Goal: Book appointment/travel/reservation

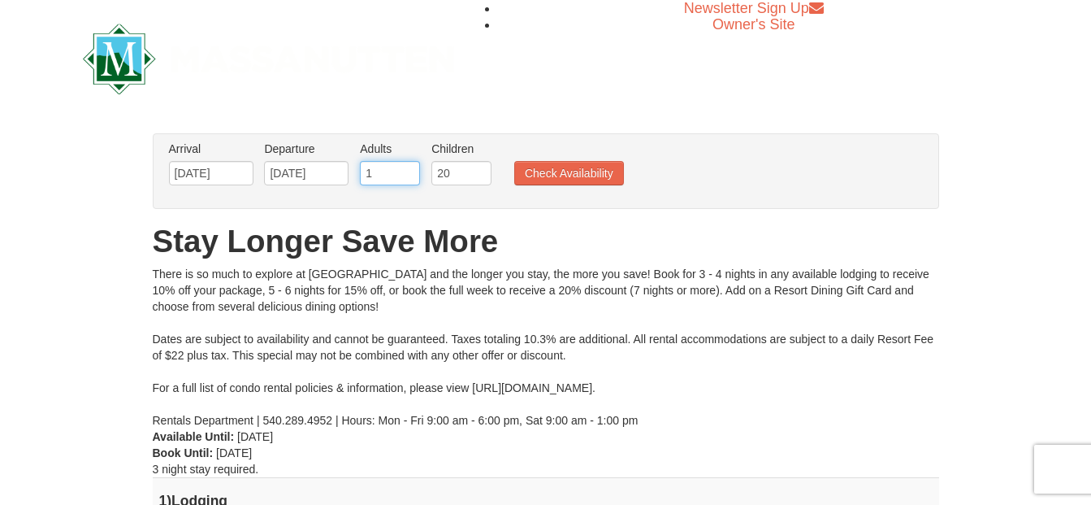
click at [405, 178] on input "1" at bounding box center [390, 173] width 60 height 24
click at [409, 178] on input "0" at bounding box center [390, 173] width 60 height 24
click at [411, 172] on input "1" at bounding box center [390, 173] width 60 height 24
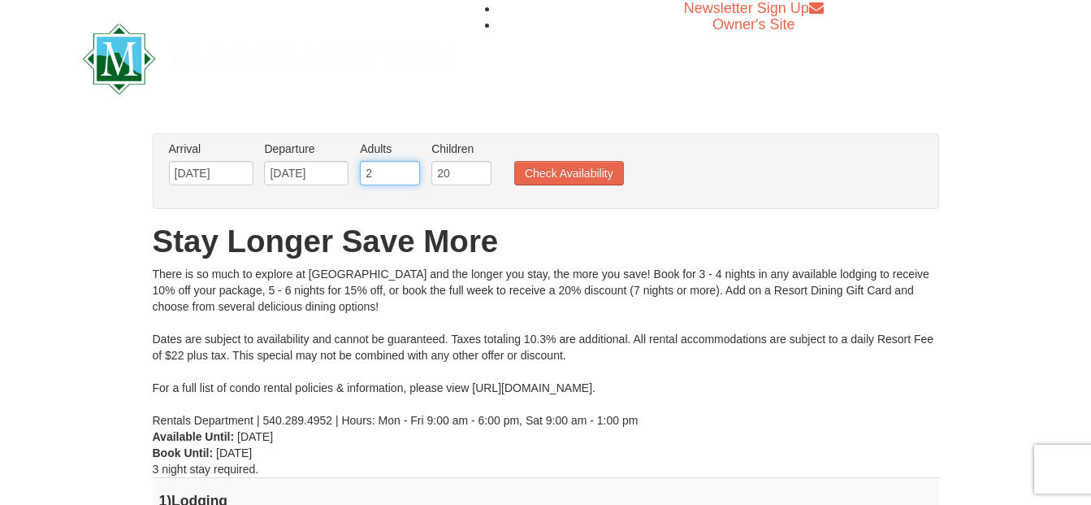
click at [411, 172] on input "2" at bounding box center [390, 173] width 60 height 24
type input "3"
click at [411, 172] on input "3" at bounding box center [390, 173] width 60 height 24
click at [539, 180] on button "Check Availability" at bounding box center [569, 173] width 110 height 24
click at [479, 180] on input "19" at bounding box center [461, 173] width 60 height 24
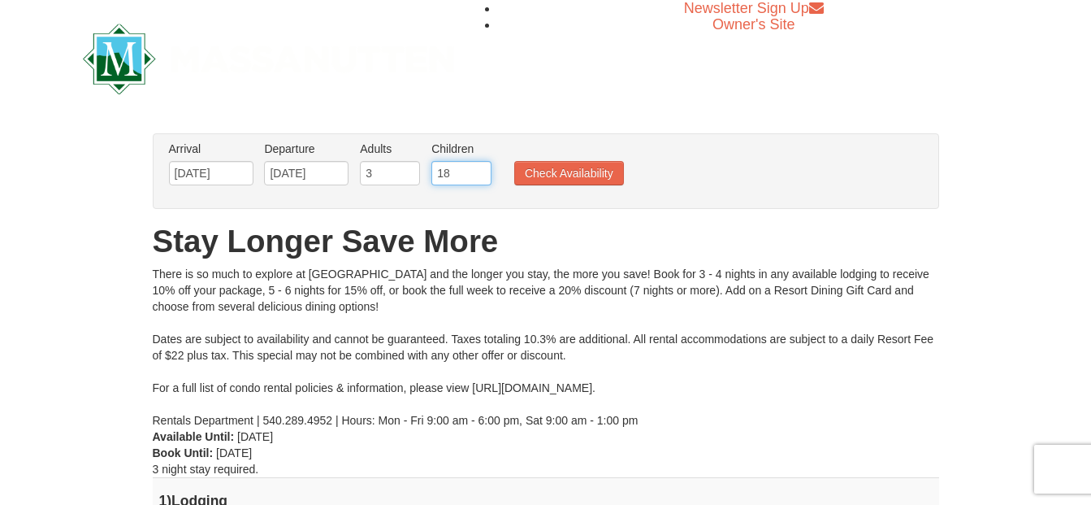
click at [479, 180] on input "18" at bounding box center [461, 173] width 60 height 24
click at [479, 180] on input "17" at bounding box center [461, 173] width 60 height 24
click at [479, 180] on input "16" at bounding box center [461, 173] width 60 height 24
type input "15"
click at [479, 180] on input "15" at bounding box center [461, 173] width 60 height 24
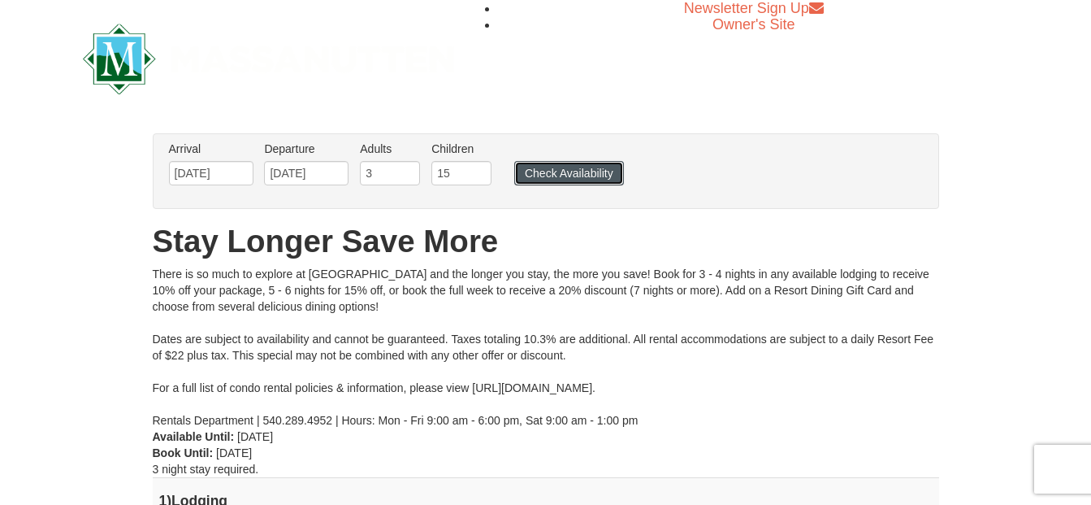
click at [565, 169] on button "Check Availability" at bounding box center [569, 173] width 110 height 24
